Goal: Obtain resource: Obtain resource

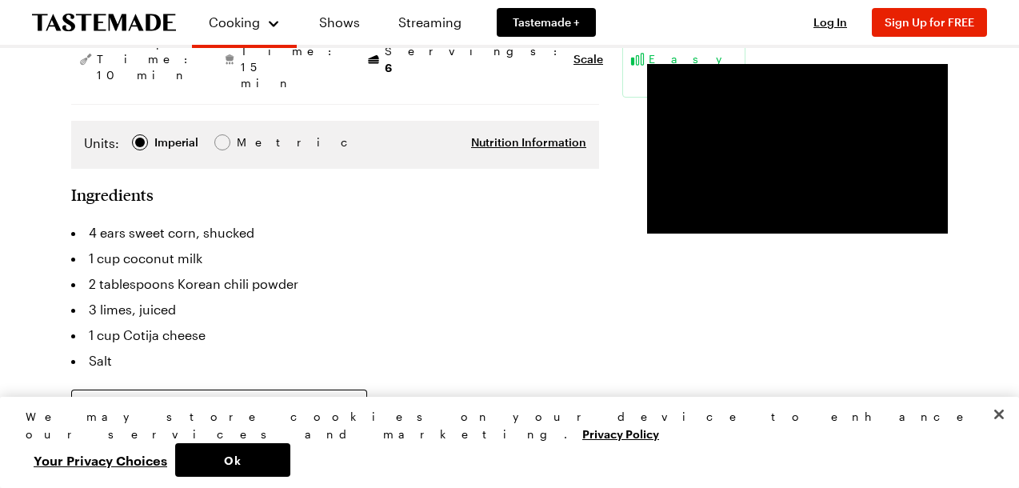
scroll to position [335, 0]
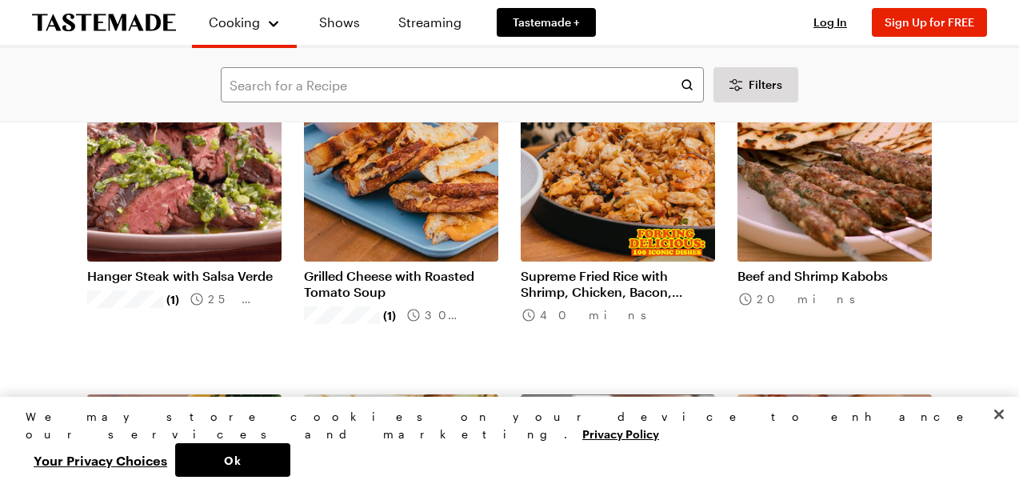
scroll to position [146, 0]
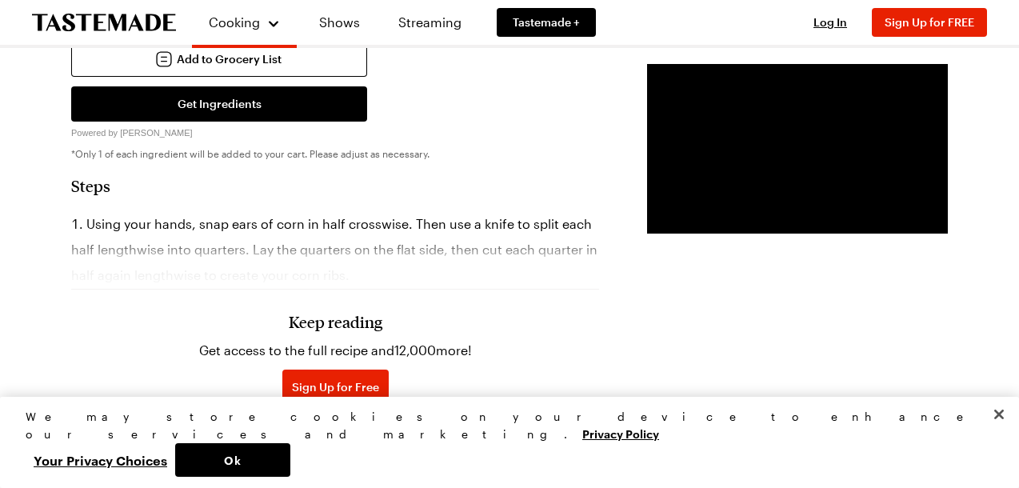
scroll to position [700, 0]
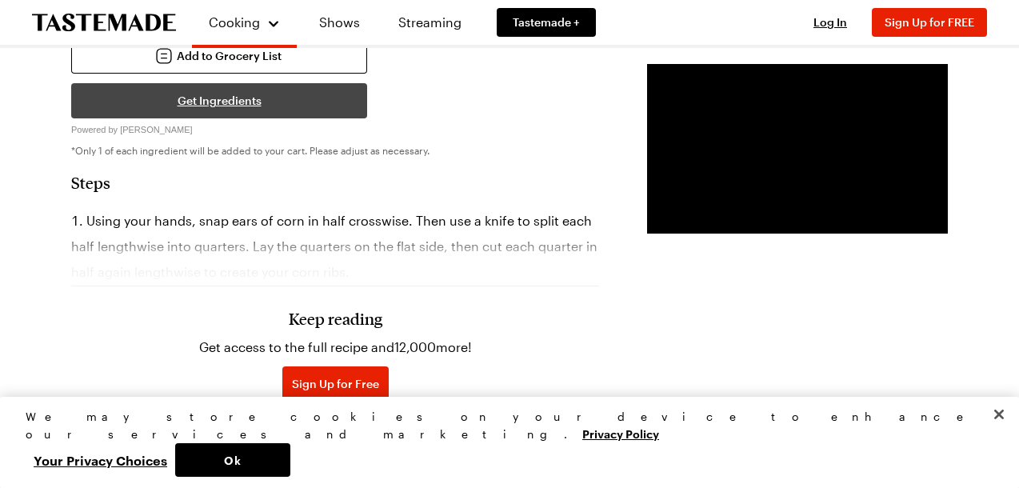
click at [239, 83] on button "Get Ingredients" at bounding box center [219, 100] width 296 height 35
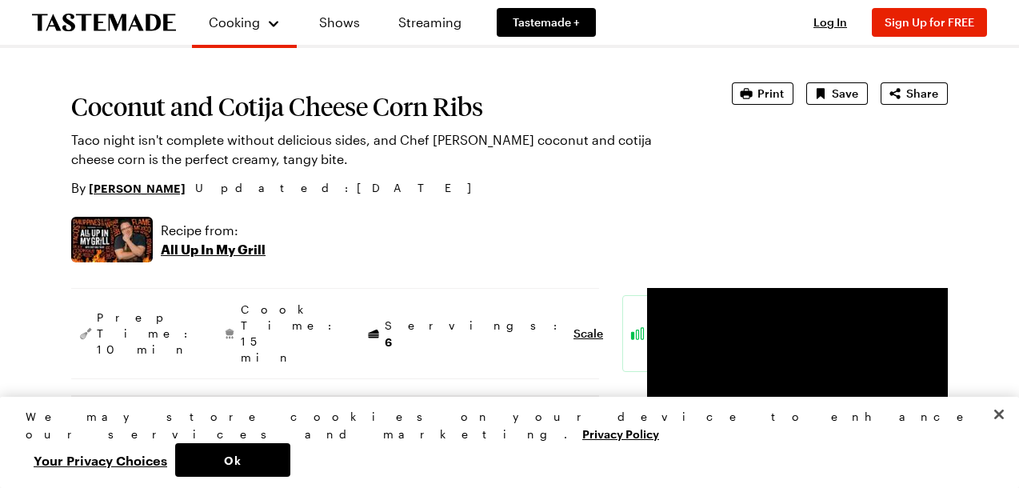
scroll to position [0, 0]
